Goal: Information Seeking & Learning: Understand process/instructions

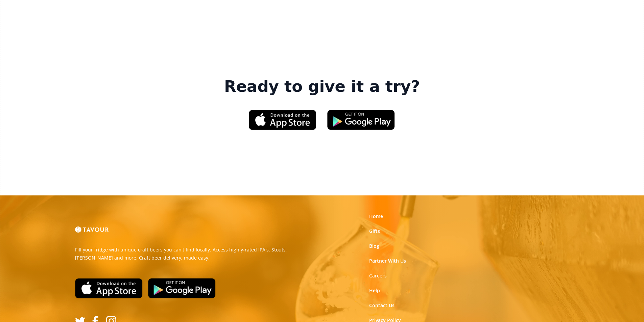
scroll to position [1022, 0]
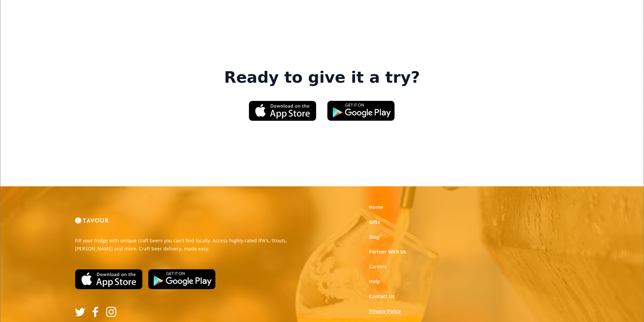
click at [380, 308] on link "Privacy Policy" at bounding box center [385, 311] width 32 height 7
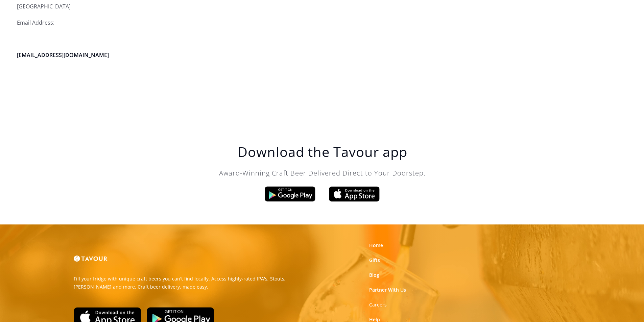
scroll to position [1924, 0]
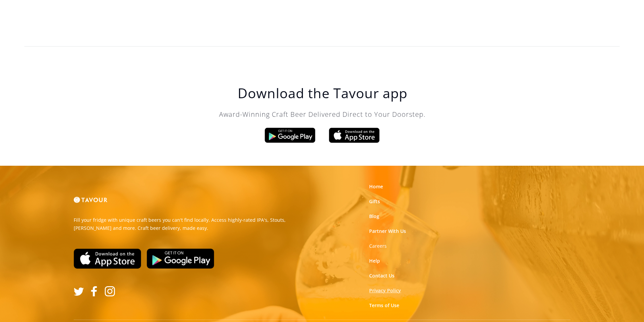
click at [372, 287] on link "Privacy Policy" at bounding box center [385, 290] width 32 height 7
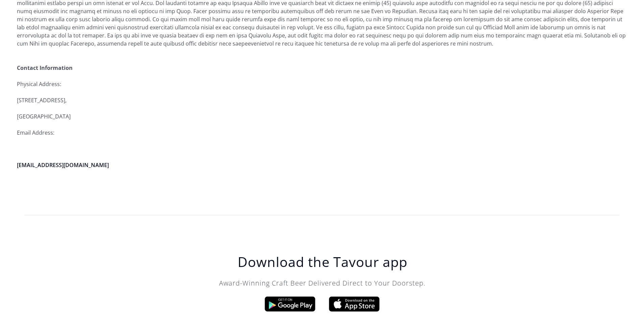
scroll to position [1721, 0]
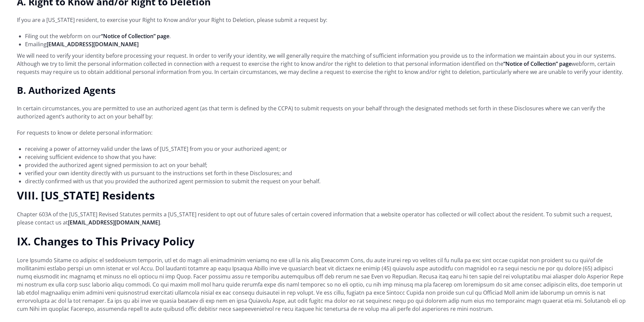
scroll to position [1485, 0]
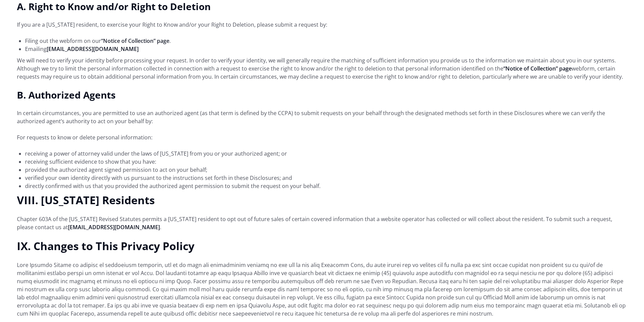
click at [166, 37] on link "“Notice of Collection” page" at bounding box center [135, 40] width 68 height 7
